Goal: Information Seeking & Learning: Learn about a topic

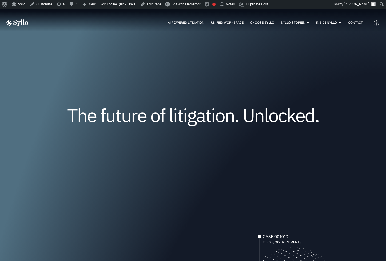
click at [296, 22] on span "Syllo Stories" at bounding box center [293, 22] width 24 height 5
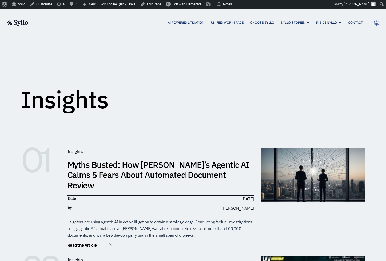
click at [157, 171] on link "Myths Busted: How [PERSON_NAME]’s Agentic AI Calms 5 Fears About Automated Docu…" at bounding box center [158, 175] width 182 height 32
